Goal: Browse casually: Explore the website without a specific task or goal

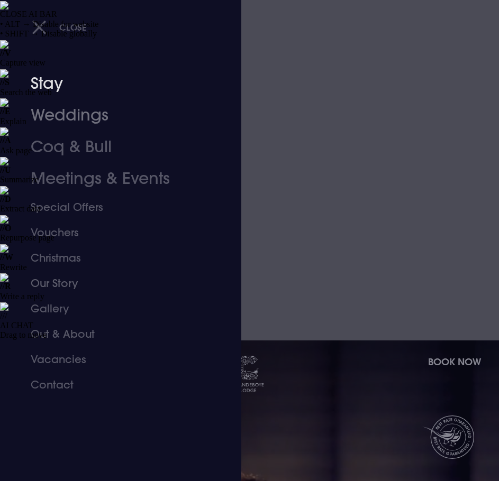
click at [36, 88] on link "Stay" at bounding box center [114, 84] width 167 height 32
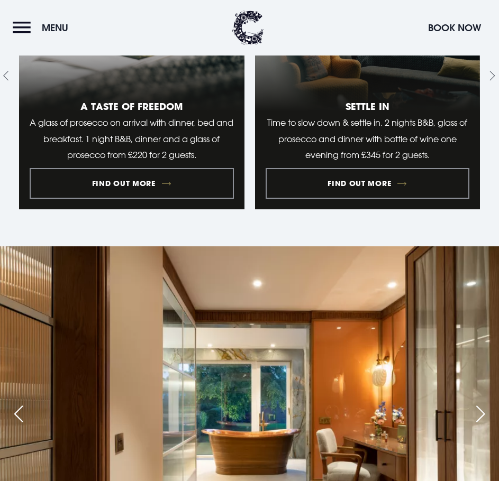
scroll to position [1586, 0]
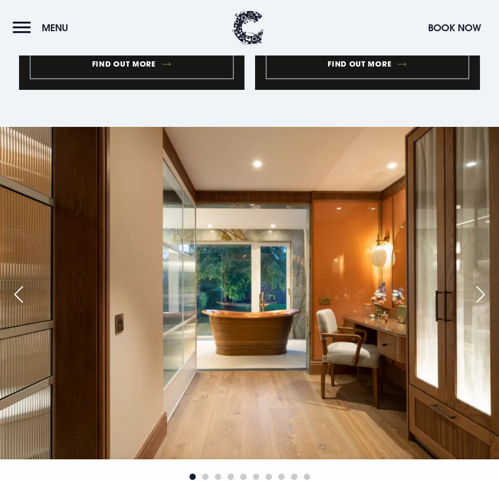
click at [24, 31] on button "Menu" at bounding box center [43, 27] width 61 height 23
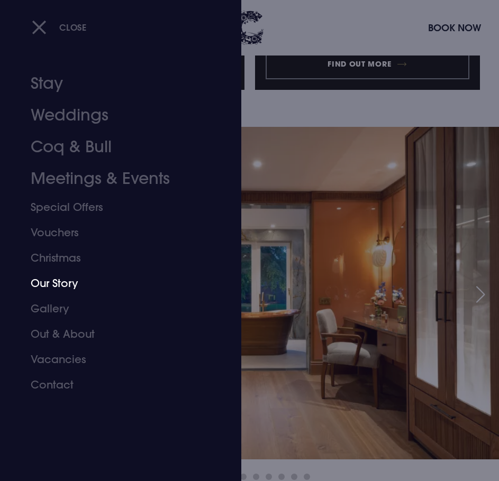
click at [48, 283] on link "Our Story" at bounding box center [114, 283] width 167 height 25
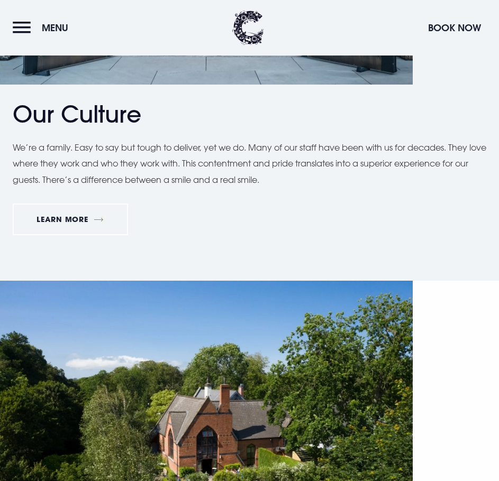
scroll to position [2274, 0]
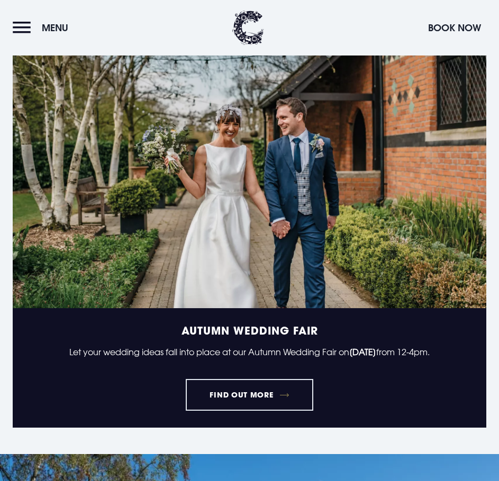
scroll to position [1269, 0]
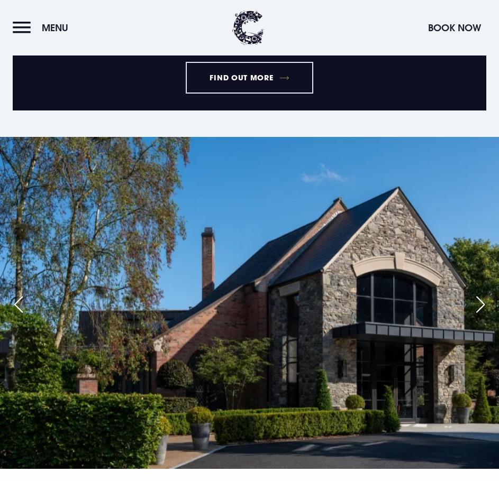
click at [19, 29] on button "Menu" at bounding box center [43, 27] width 61 height 23
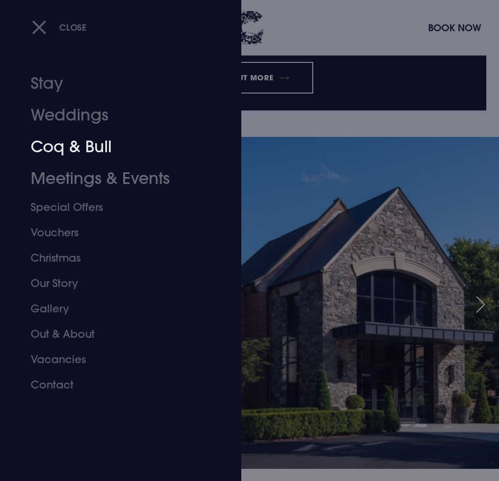
click at [54, 134] on link "Coq & Bull" at bounding box center [114, 147] width 167 height 32
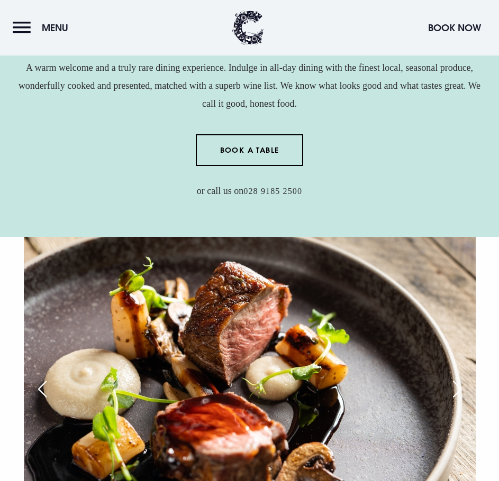
drag, startPoint x: 255, startPoint y: 17, endPoint x: 258, endPoint y: 26, distance: 9.8
click at [255, 17] on img at bounding box center [248, 28] width 32 height 34
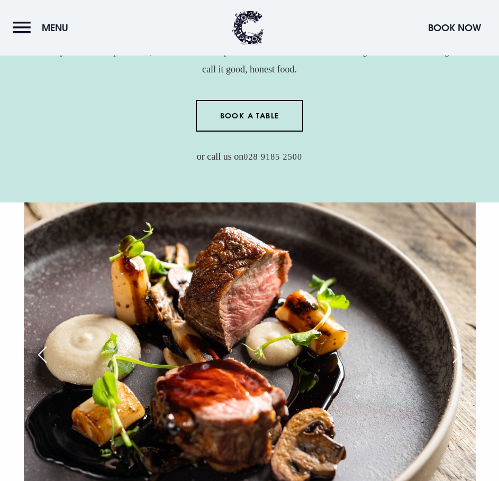
scroll to position [582, 0]
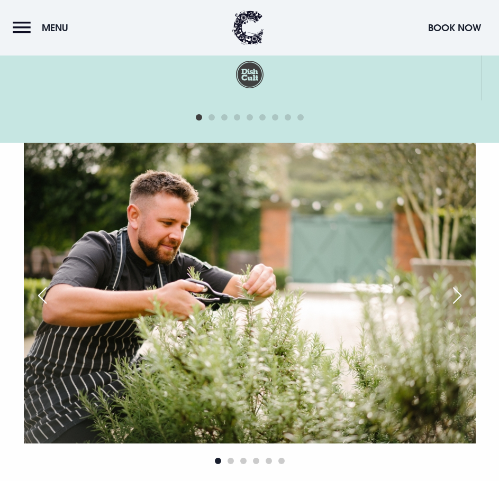
scroll to position [2644, 0]
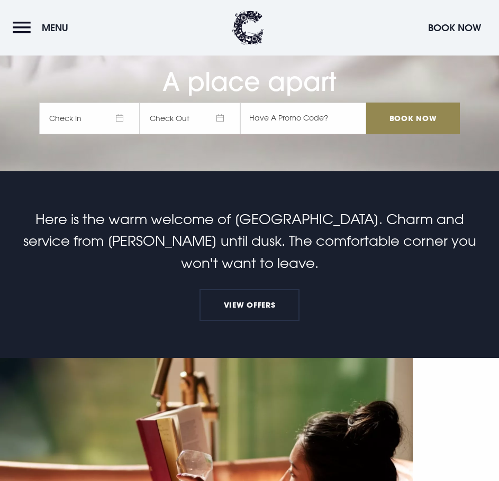
scroll to position [4733, 0]
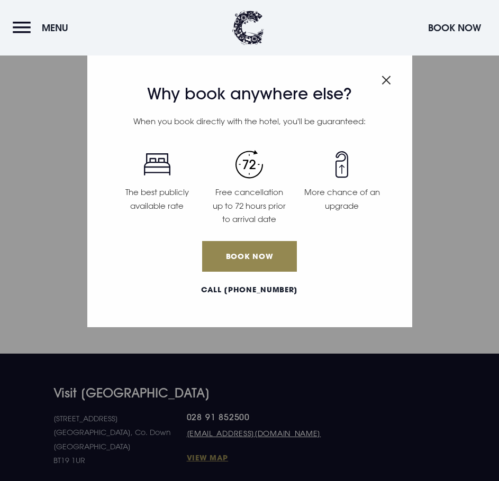
click at [387, 74] on span "Close modal" at bounding box center [386, 78] width 10 height 21
